Goal: Task Accomplishment & Management: Manage account settings

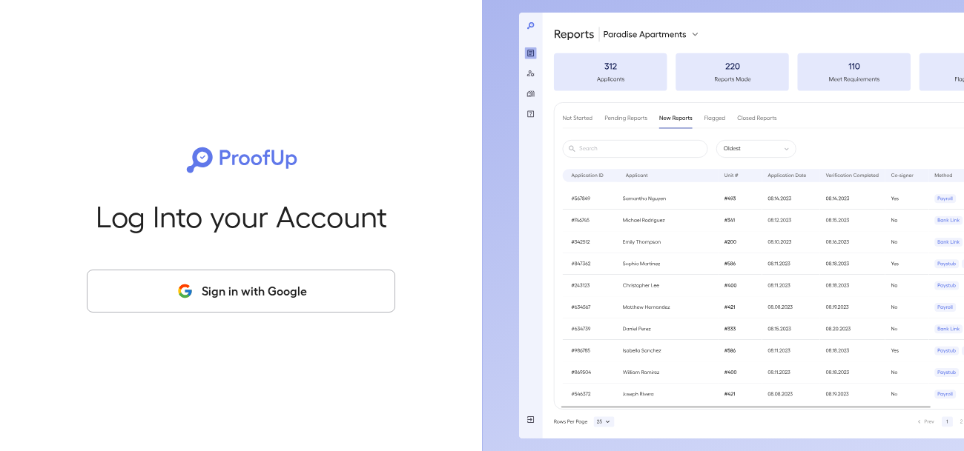
click at [304, 299] on button "Sign in with Google" at bounding box center [241, 291] width 308 height 43
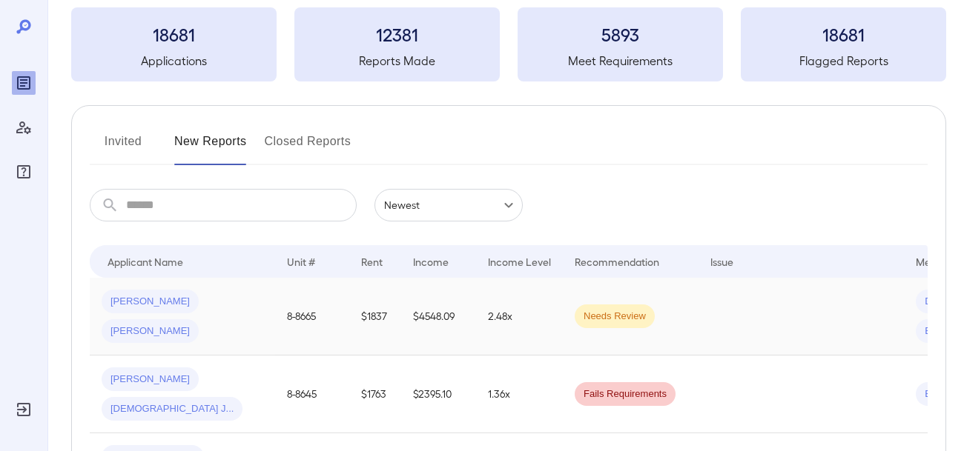
scroll to position [79, 0]
click at [199, 324] on span "[PERSON_NAME]" at bounding box center [150, 331] width 97 height 14
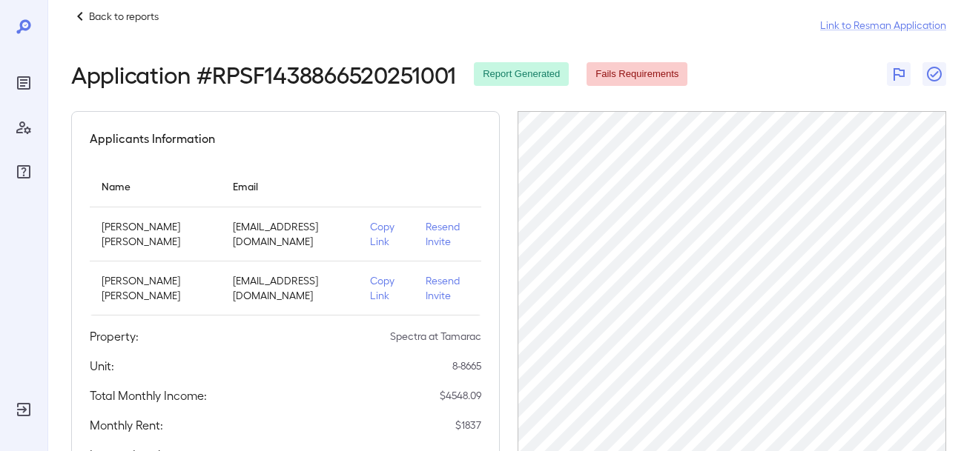
scroll to position [23, 0]
click at [433, 282] on p "Resend Invite" at bounding box center [447, 288] width 44 height 30
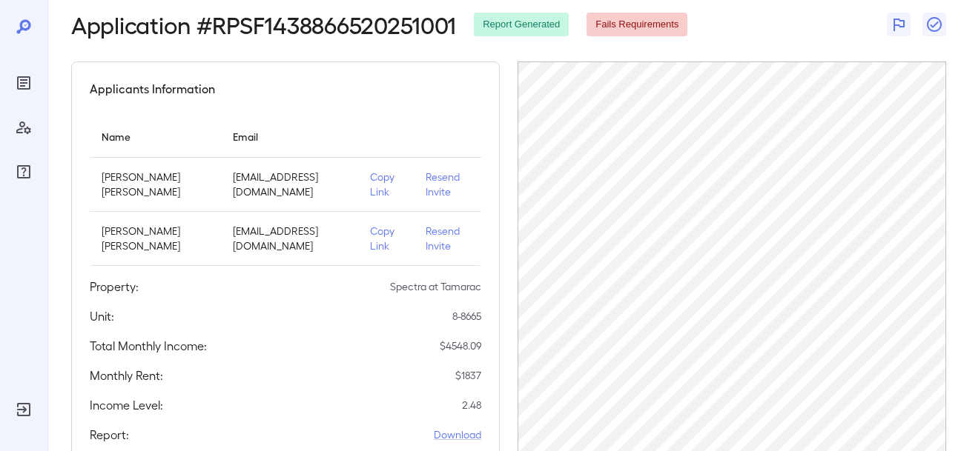
scroll to position [0, 0]
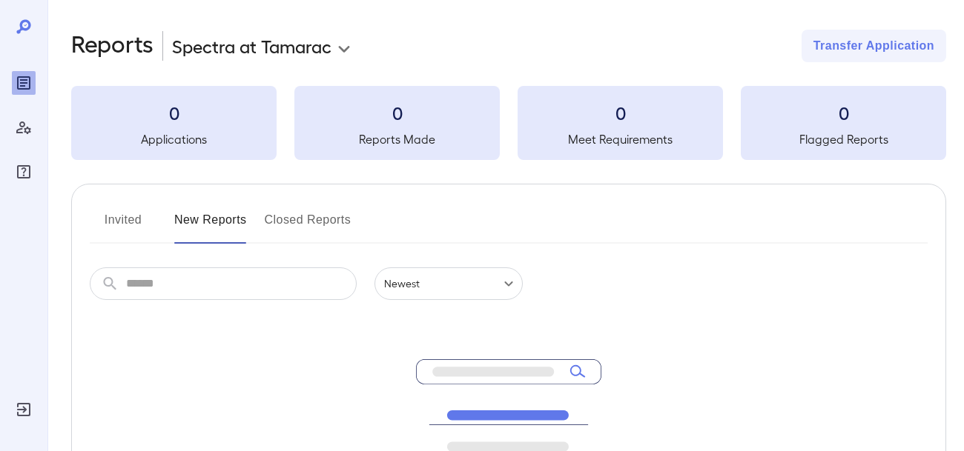
scroll to position [79, 0]
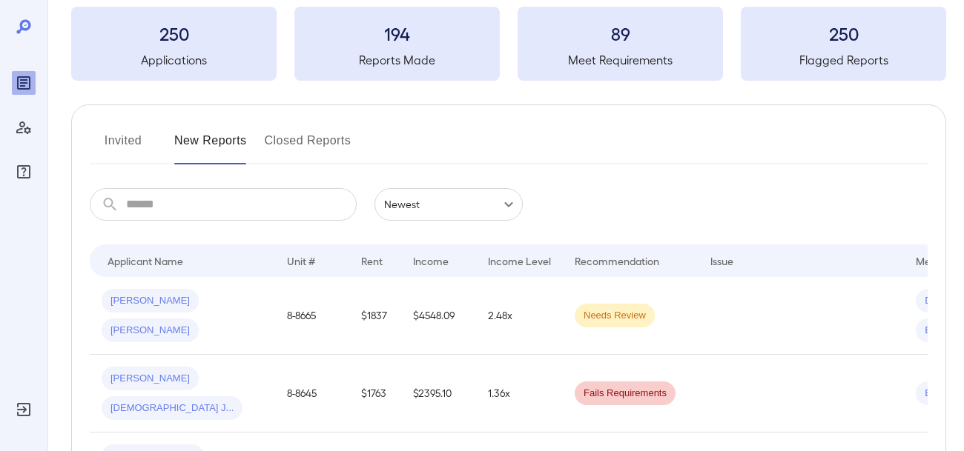
click at [147, 376] on span "[PERSON_NAME]" at bounding box center [150, 379] width 97 height 14
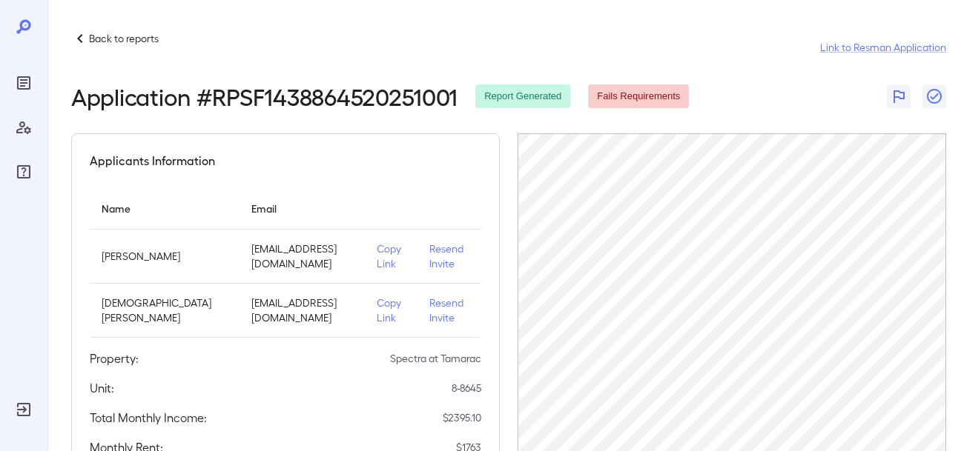
click at [429, 253] on p "Resend Invite" at bounding box center [449, 257] width 40 height 30
click at [30, 27] on icon at bounding box center [24, 27] width 18 height 18
click at [22, 25] on icon at bounding box center [23, 26] width 14 height 14
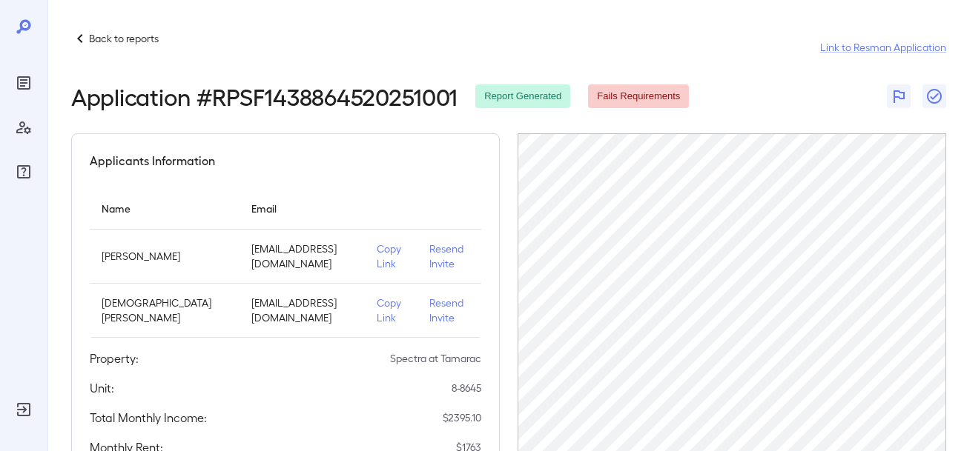
click at [22, 28] on icon at bounding box center [23, 26] width 14 height 14
click at [79, 33] on icon at bounding box center [80, 39] width 18 height 18
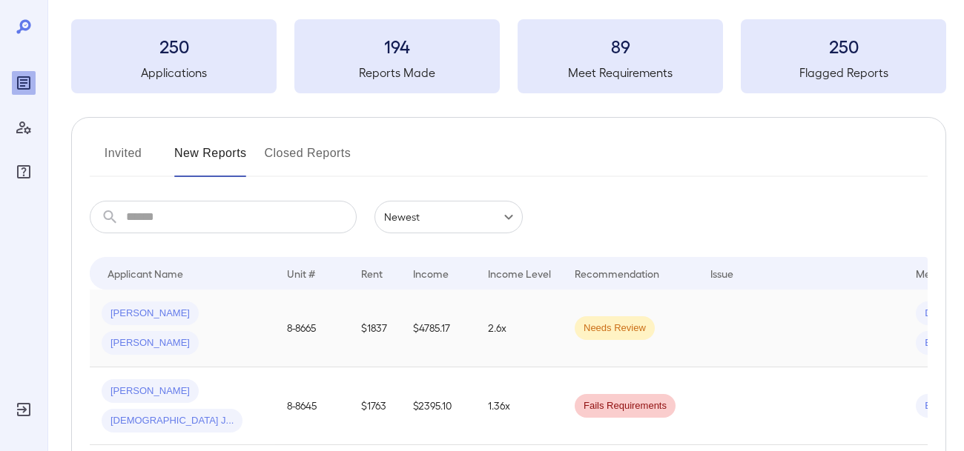
scroll to position [76, 0]
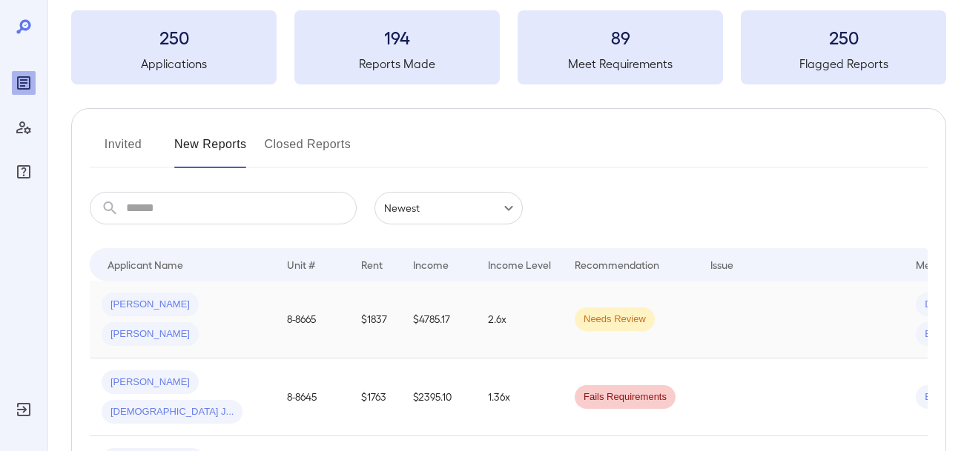
click at [134, 312] on span "[PERSON_NAME]" at bounding box center [150, 305] width 97 height 14
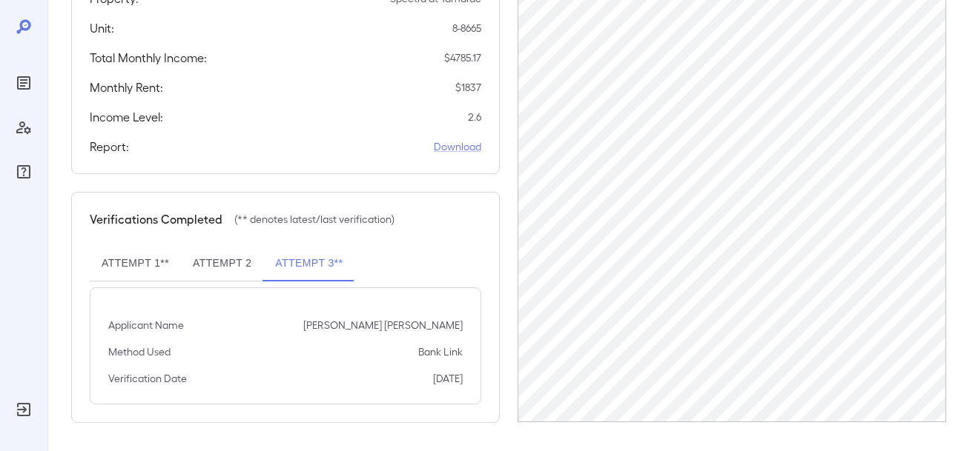
scroll to position [361, 0]
click at [146, 259] on button "Attempt 1**" at bounding box center [135, 263] width 91 height 36
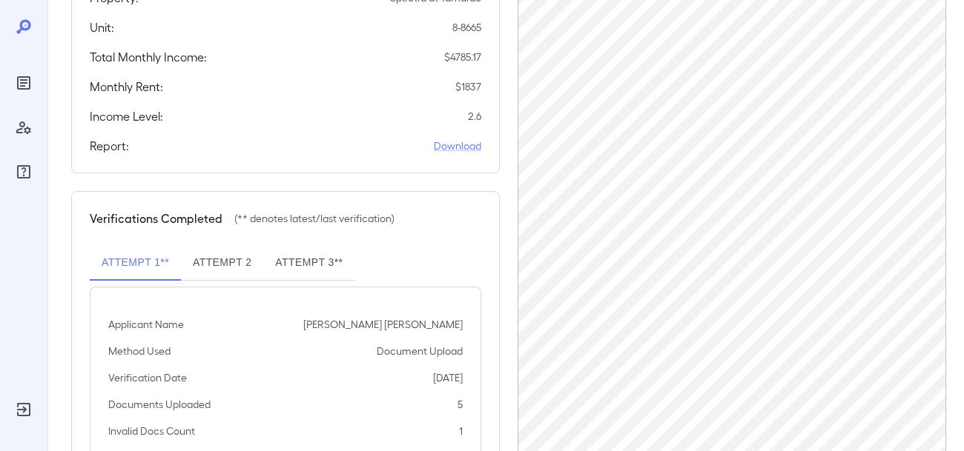
click at [239, 260] on button "Attempt 2" at bounding box center [222, 263] width 82 height 36
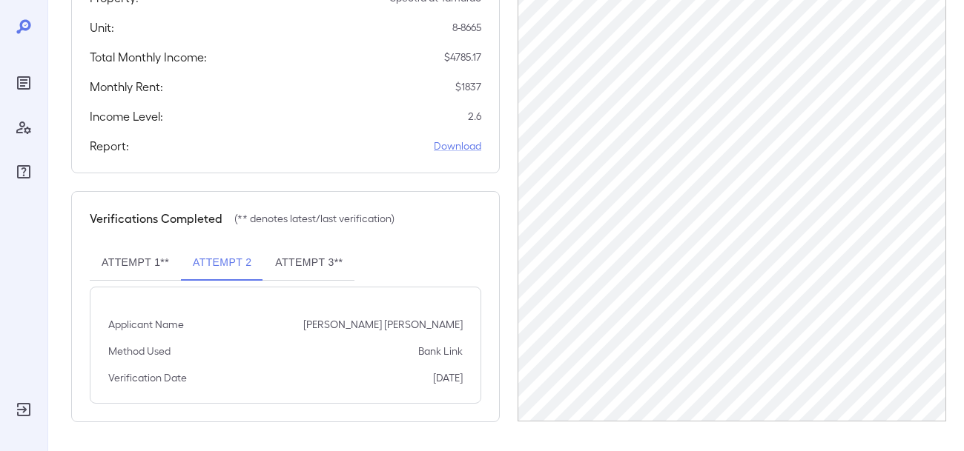
click at [294, 265] on button "Attempt 3**" at bounding box center [308, 263] width 91 height 36
